Goal: Transaction & Acquisition: Purchase product/service

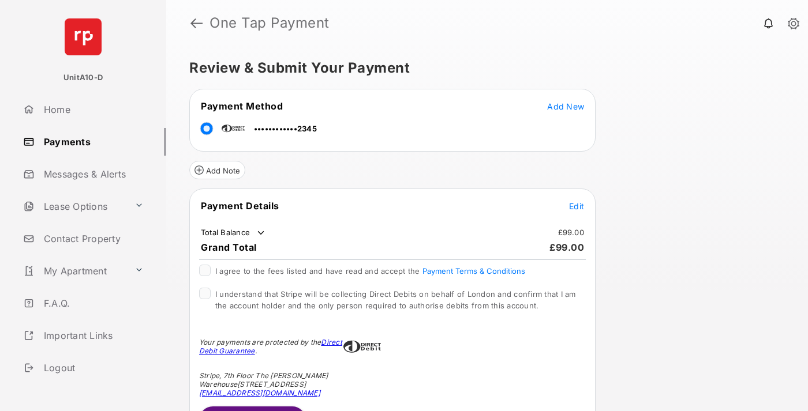
click at [576, 206] on span "Edit" at bounding box center [576, 206] width 15 height 10
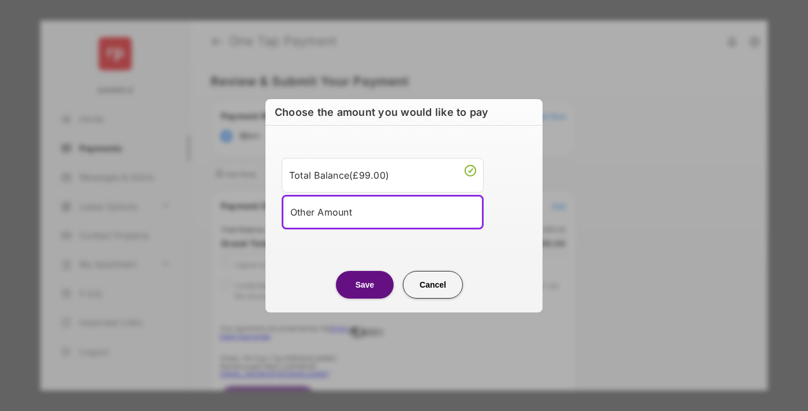
click at [382, 212] on div "Other Amount" at bounding box center [382, 212] width 185 height 17
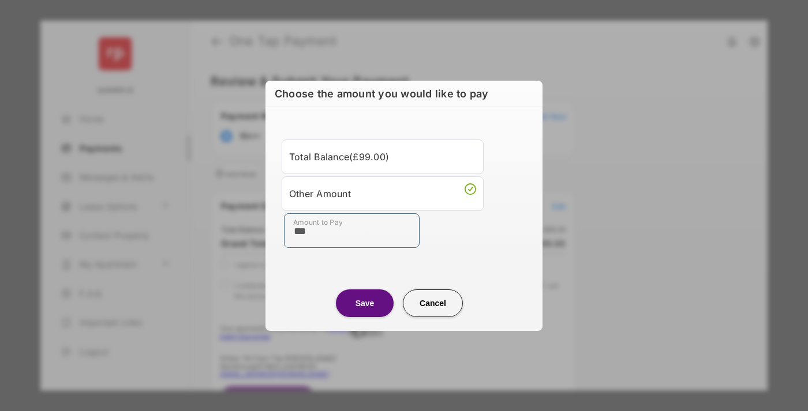
type input "***"
click at [365, 303] on button "Save" at bounding box center [365, 304] width 58 height 28
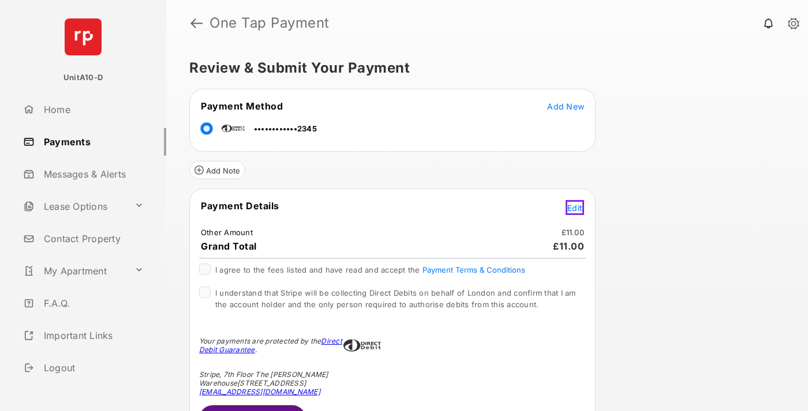
click at [576, 206] on span "Edit" at bounding box center [574, 208] width 15 height 10
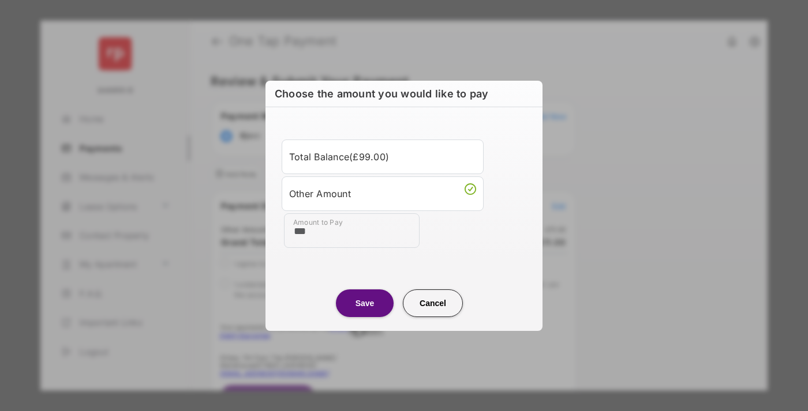
click at [365, 303] on button "Save" at bounding box center [365, 304] width 58 height 28
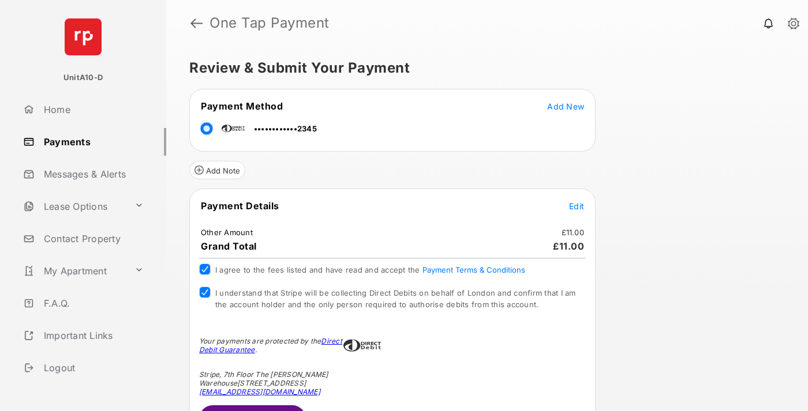
click at [251, 408] on button "Submit Payment" at bounding box center [252, 420] width 107 height 28
